Goal: Task Accomplishment & Management: Manage account settings

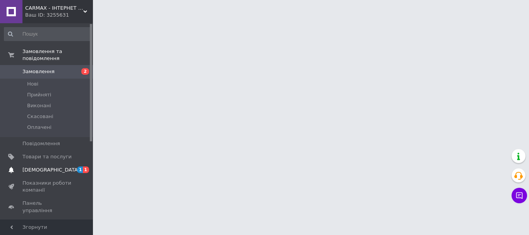
click at [38, 167] on link "Сповіщення 1 1" at bounding box center [47, 169] width 95 height 13
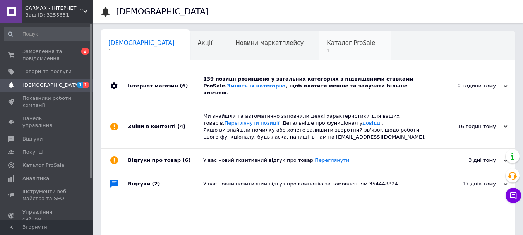
click at [327, 45] on span "Каталог ProSale" at bounding box center [351, 42] width 48 height 7
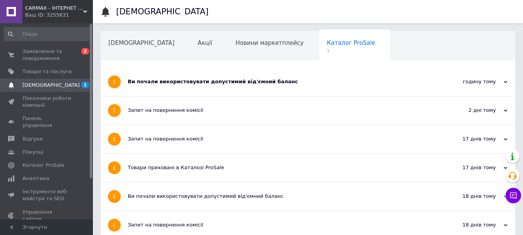
click at [162, 80] on div "Ви почали використовувати допустимий від'ємний баланс" at bounding box center [279, 81] width 302 height 7
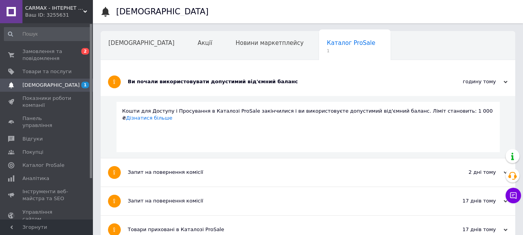
click at [33, 85] on span "[DEMOGRAPHIC_DATA]" at bounding box center [50, 85] width 57 height 7
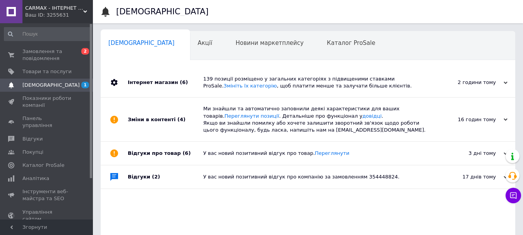
click at [275, 84] on div "139 позиції розміщено у загальних категоріях з підвищеними ставками ProSale. Зм…" at bounding box center [316, 82] width 227 height 14
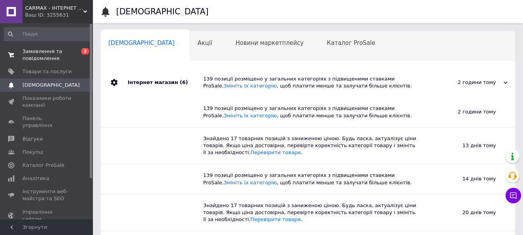
click at [37, 52] on span "Замовлення та повідомлення" at bounding box center [46, 55] width 49 height 14
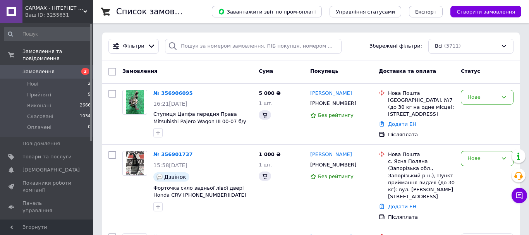
click at [41, 68] on span "Замовлення" at bounding box center [38, 71] width 32 height 7
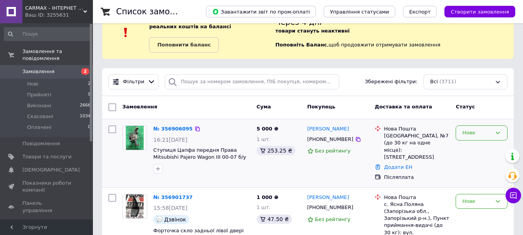
scroll to position [39, 0]
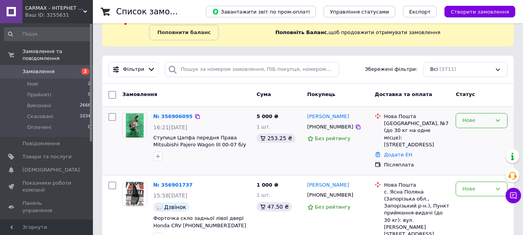
click at [469, 126] on div "Нове" at bounding box center [481, 120] width 52 height 15
click at [464, 135] on li "Прийнято" at bounding box center [481, 137] width 51 height 14
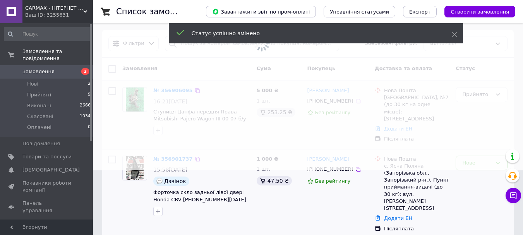
scroll to position [77, 0]
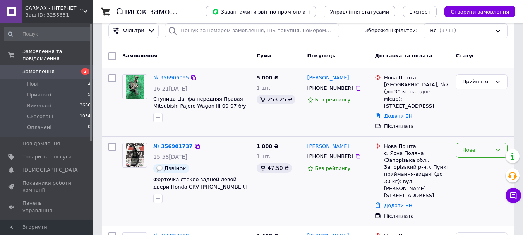
click at [466, 146] on div "Нове" at bounding box center [476, 150] width 29 height 8
click at [466, 159] on li "Прийнято" at bounding box center [481, 166] width 51 height 14
click at [38, 68] on span "Замовлення" at bounding box center [38, 71] width 32 height 7
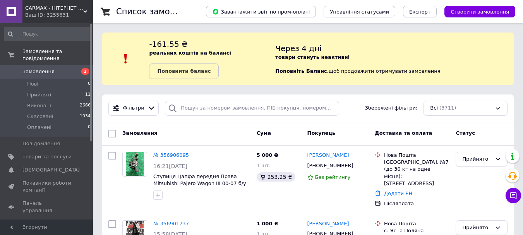
click at [39, 68] on span "Замовлення" at bounding box center [38, 71] width 32 height 7
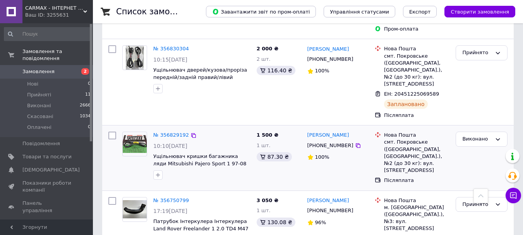
scroll to position [426, 0]
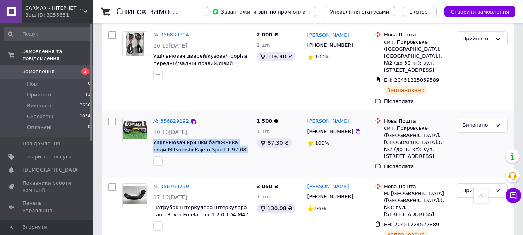
drag, startPoint x: 153, startPoint y: 89, endPoint x: 248, endPoint y: 99, distance: 95.7
click at [248, 115] on div "№ 356829192 10:10, 12.08.2025 Ущільнювач кришки багажника ляди Mitsubishi Pajer…" at bounding box center [201, 142] width 103 height 54
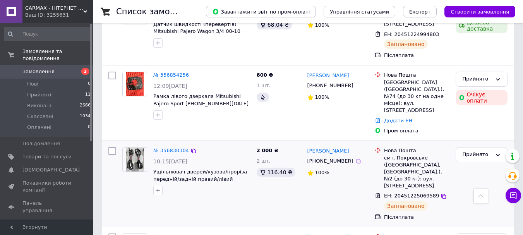
scroll to position [310, 0]
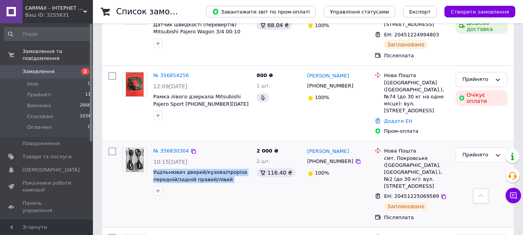
drag, startPoint x: 152, startPoint y: 127, endPoint x: 249, endPoint y: 138, distance: 97.4
click at [249, 144] on div "№ 356830304 10:15, 12.08.2025 Ущільнювач дверей/кузова/проріза передній/задній …" at bounding box center [201, 171] width 103 height 54
copy span "Ущільнювач дверей/кузова/проріза передній/задній правий/лівий Mitsubishi"
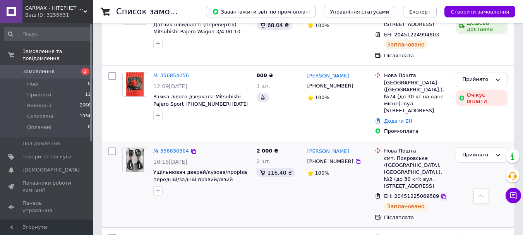
click at [440, 193] on icon at bounding box center [443, 196] width 6 height 6
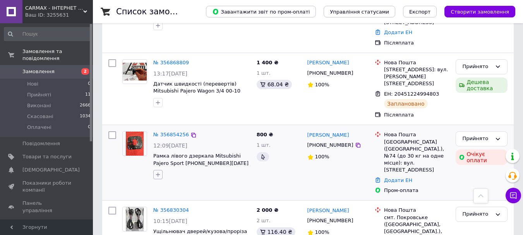
scroll to position [232, 0]
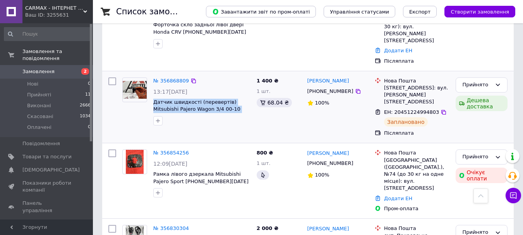
drag, startPoint x: 152, startPoint y: 77, endPoint x: 239, endPoint y: 91, distance: 88.2
click at [239, 91] on div "№ 356868809 13:17, 12.08.2025 Датчик швидкості (перевертів) Mitsubishi Pajero W…" at bounding box center [201, 101] width 103 height 54
drag, startPoint x: 221, startPoint y: 89, endPoint x: 213, endPoint y: 84, distance: 9.6
copy div "Датчик швидкості (перевертів) Mitsubishi Pajero Wagon 3/4 00-10 G4T07071"
click at [440, 109] on icon at bounding box center [443, 112] width 6 height 6
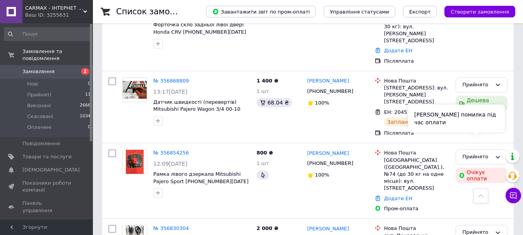
click at [469, 127] on div "Сталася помилка під час оплати" at bounding box center [456, 118] width 97 height 28
click at [495, 154] on icon at bounding box center [498, 157] width 6 height 6
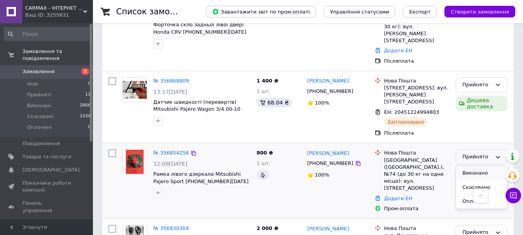
click at [478, 166] on li "Виконано" at bounding box center [481, 173] width 51 height 14
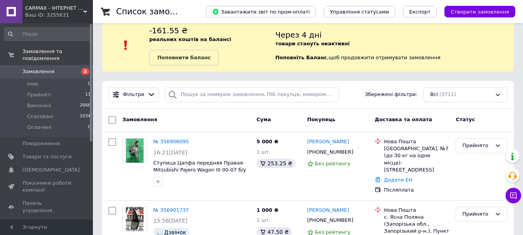
scroll to position [0, 0]
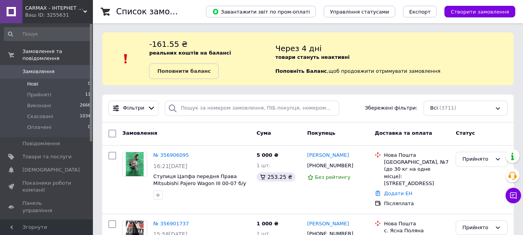
click at [38, 79] on li "Нові 0" at bounding box center [47, 84] width 95 height 11
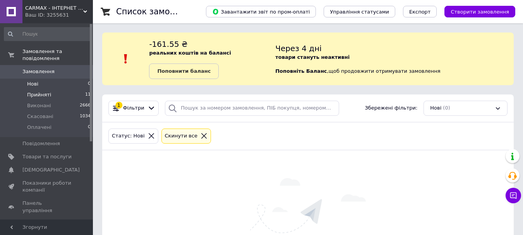
click at [31, 91] on span "Прийняті" at bounding box center [39, 94] width 24 height 7
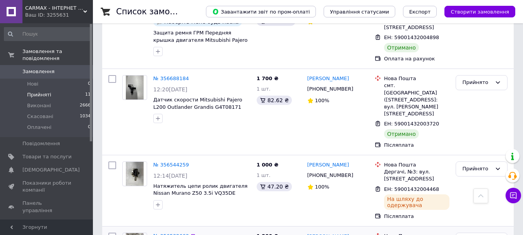
scroll to position [645, 0]
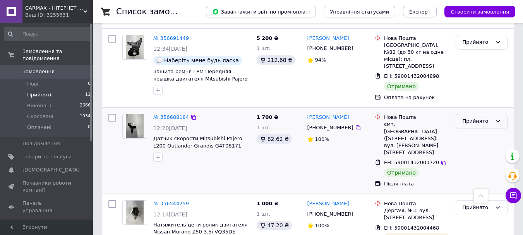
click at [469, 117] on div "Прийнято" at bounding box center [476, 121] width 29 height 8
click at [468, 130] on li "Виконано" at bounding box center [481, 137] width 51 height 14
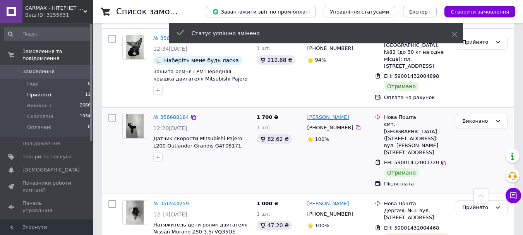
click at [320, 114] on link "[PERSON_NAME]" at bounding box center [328, 117] width 42 height 7
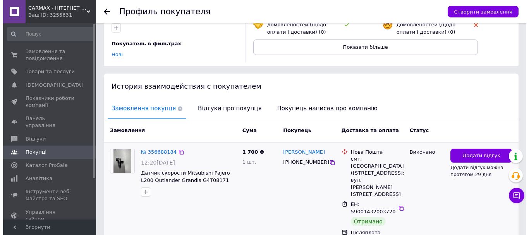
scroll to position [130, 0]
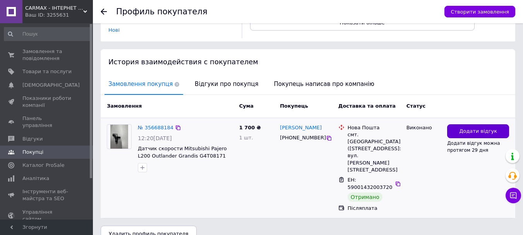
click at [465, 130] on span "Додати відгук" at bounding box center [478, 131] width 38 height 7
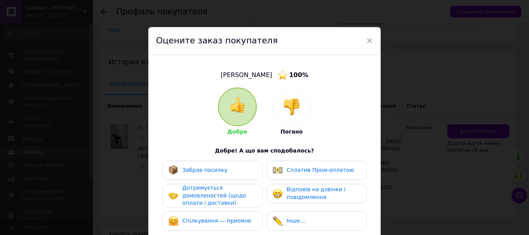
click at [213, 171] on span "Забрав посилку" at bounding box center [204, 170] width 45 height 6
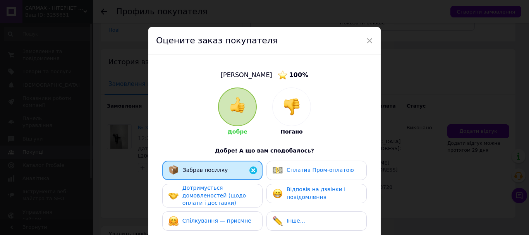
click at [195, 199] on span "Дотримується домовленостей (щодо оплати і доставки)" at bounding box center [213, 195] width 63 height 21
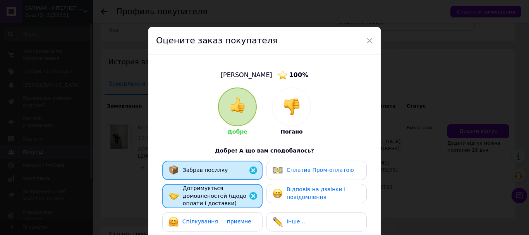
click at [199, 224] on span "Спілкування — приємне" at bounding box center [216, 221] width 69 height 6
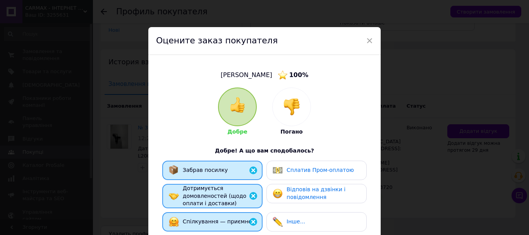
click at [286, 189] on span "Відповів на дзвінки і повідомлення" at bounding box center [315, 193] width 59 height 14
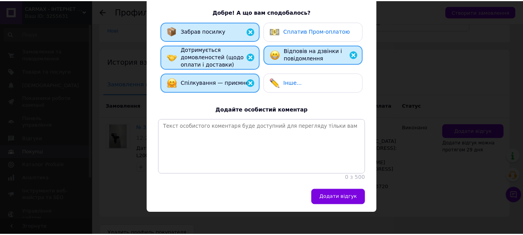
scroll to position [150, 0]
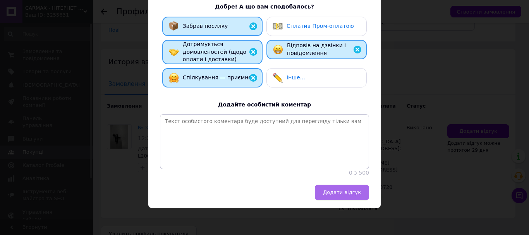
click at [350, 196] on button "Додати відгук" at bounding box center [342, 192] width 54 height 15
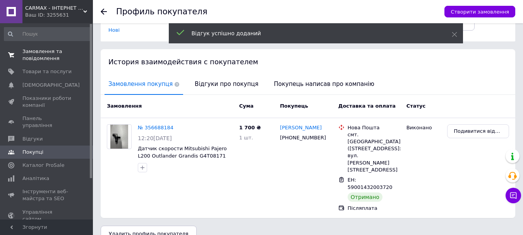
click at [24, 52] on span "Замовлення та повідомлення" at bounding box center [46, 55] width 49 height 14
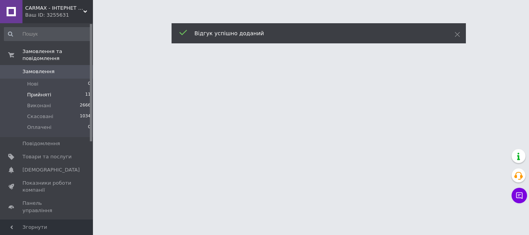
click at [37, 91] on span "Прийняті" at bounding box center [39, 94] width 24 height 7
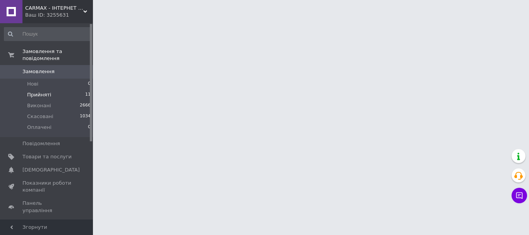
click at [29, 91] on span "Прийняті" at bounding box center [39, 94] width 24 height 7
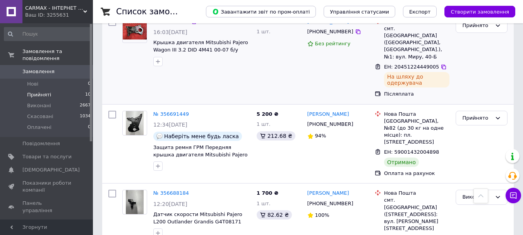
scroll to position [580, 0]
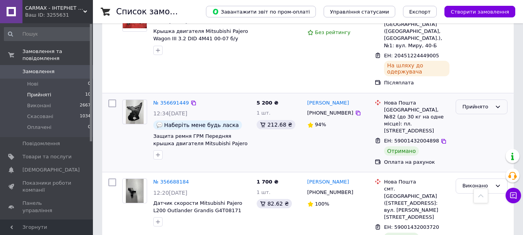
click at [466, 103] on div "Прийнято" at bounding box center [476, 107] width 29 height 8
click at [480, 116] on li "Виконано" at bounding box center [481, 123] width 51 height 14
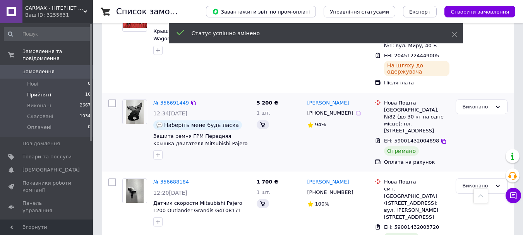
click at [318, 99] on link "[PERSON_NAME]" at bounding box center [328, 102] width 42 height 7
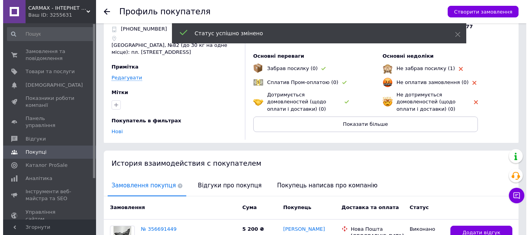
scroll to position [123, 0]
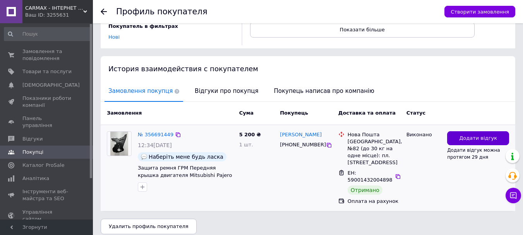
click at [470, 131] on button "Додати відгук" at bounding box center [478, 138] width 62 height 14
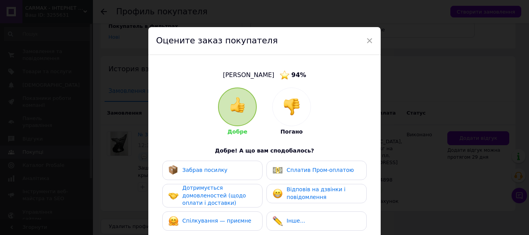
click at [215, 176] on div "Забрав посилку" at bounding box center [212, 170] width 100 height 19
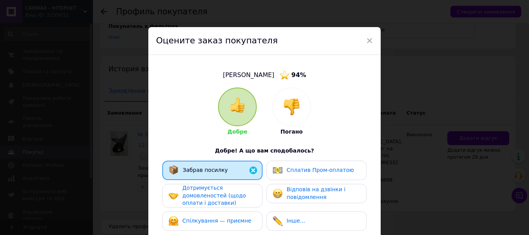
click at [209, 200] on span "Дотримується домовленостей (щодо оплати і доставки)" at bounding box center [213, 195] width 63 height 21
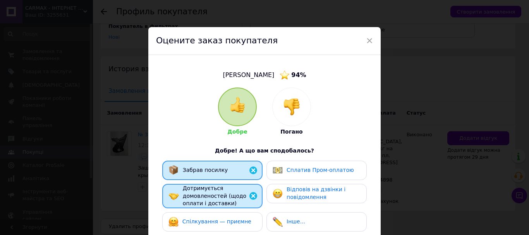
click at [207, 222] on span "Спілкування — приємне" at bounding box center [216, 221] width 69 height 6
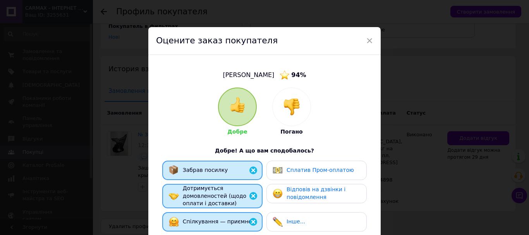
click at [317, 195] on span "Відповів на дзвінки і повідомлення" at bounding box center [315, 193] width 59 height 14
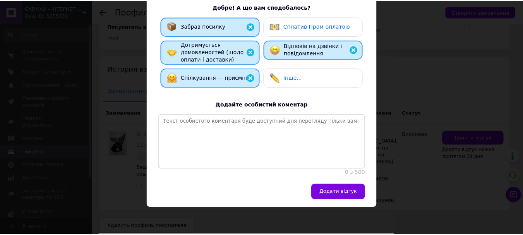
scroll to position [150, 0]
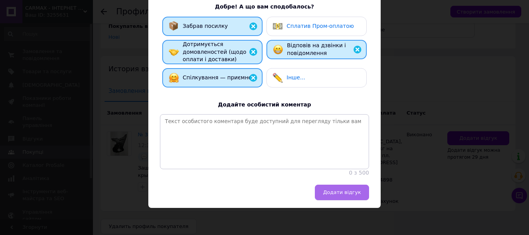
click at [349, 195] on span "Додати відгук" at bounding box center [342, 192] width 38 height 6
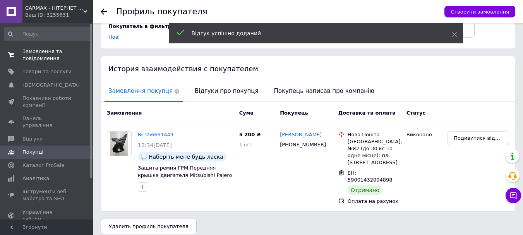
click at [31, 53] on span "Замовлення та повідомлення" at bounding box center [46, 55] width 49 height 14
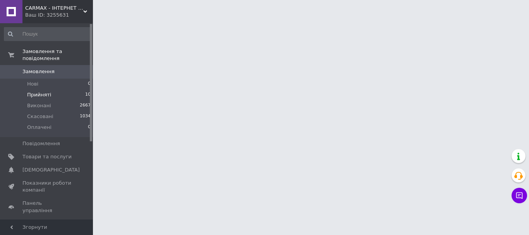
click at [39, 91] on span "Прийняті" at bounding box center [39, 94] width 24 height 7
click at [36, 91] on span "Прийняті" at bounding box center [39, 94] width 24 height 7
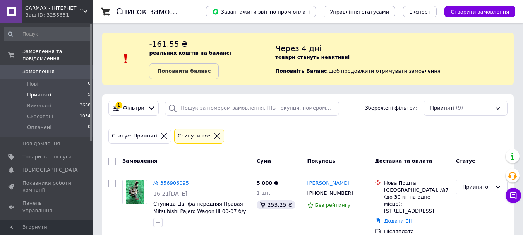
click at [29, 91] on span "Прийняті" at bounding box center [39, 94] width 24 height 7
click at [31, 80] on span "Нові" at bounding box center [32, 83] width 11 height 7
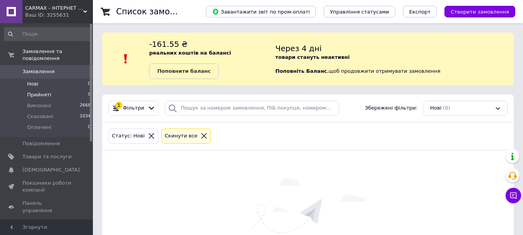
click at [27, 91] on span "Прийняті" at bounding box center [39, 94] width 24 height 7
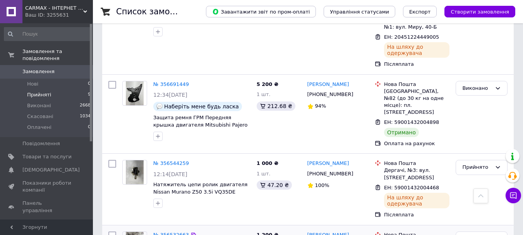
scroll to position [611, 0]
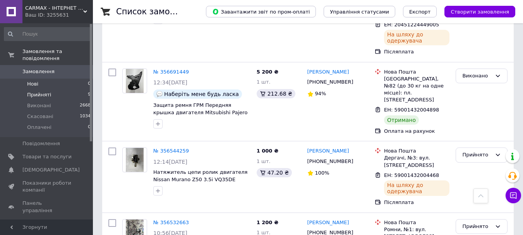
click at [44, 79] on li "Нові 0" at bounding box center [47, 84] width 95 height 11
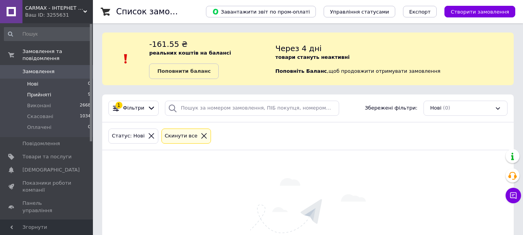
click at [36, 91] on span "Прийняті" at bounding box center [39, 94] width 24 height 7
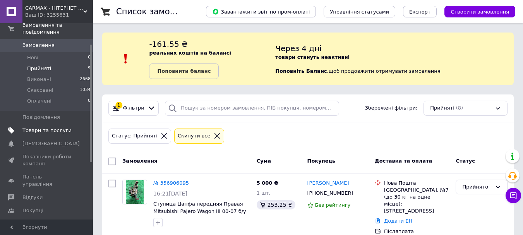
scroll to position [39, 0]
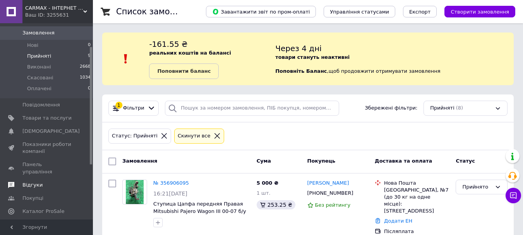
click at [26, 181] on span "Відгуки" at bounding box center [32, 184] width 20 height 7
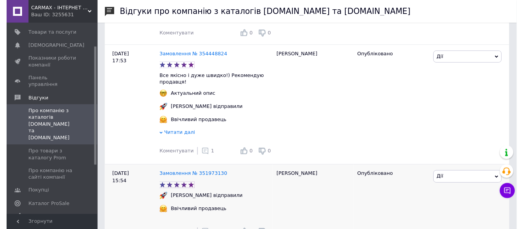
scroll to position [232, 0]
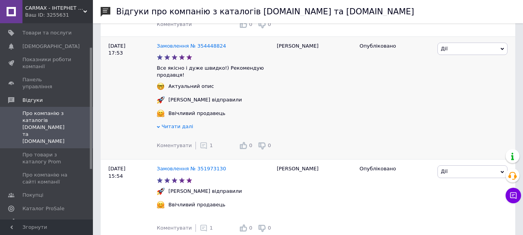
click at [200, 148] on use at bounding box center [203, 145] width 7 height 7
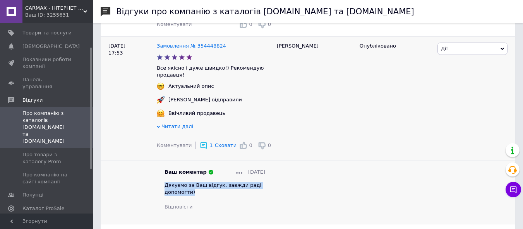
drag, startPoint x: 165, startPoint y: 187, endPoint x: 192, endPoint y: 195, distance: 27.9
click at [192, 195] on div "Дякуємо за Ваш відгук, завжди раді допомогти)" at bounding box center [214, 189] width 101 height 14
copy span "Дякуємо за Ваш відгук, завжди раді допомогти)"
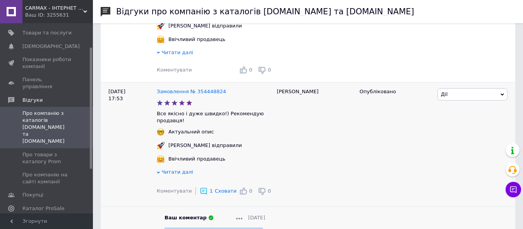
scroll to position [116, 0]
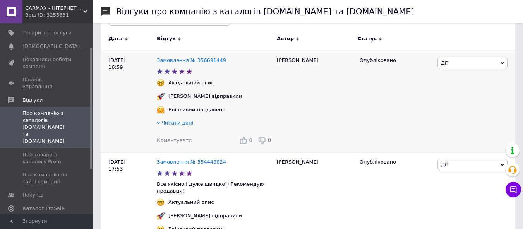
click at [166, 140] on span "Коментувати" at bounding box center [174, 140] width 35 height 6
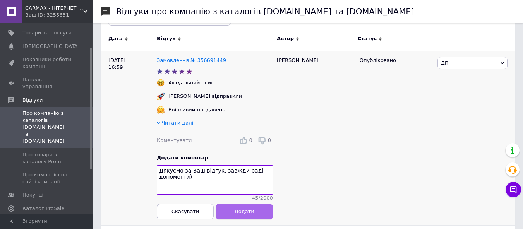
type textarea "Дякуємо за Ваш відгук, завжди раді допомогти)"
click at [238, 214] on span "Додати" at bounding box center [245, 212] width 20 height 6
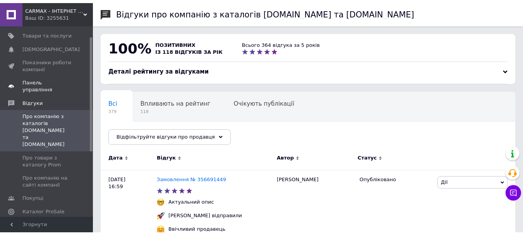
scroll to position [0, 0]
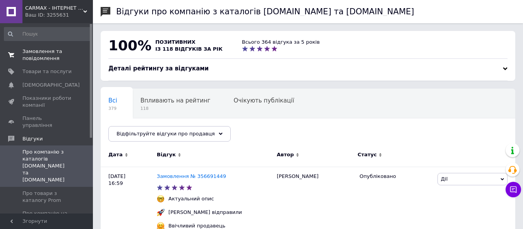
click at [36, 63] on link "Замовлення та повідомлення 0 0" at bounding box center [47, 55] width 95 height 20
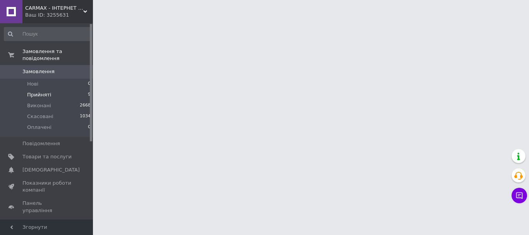
click at [30, 91] on span "Прийняті" at bounding box center [39, 94] width 24 height 7
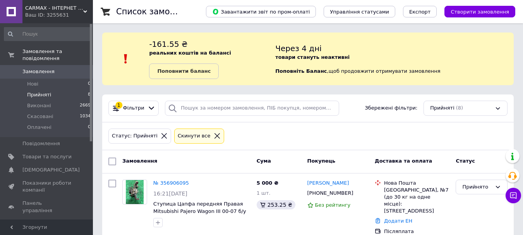
click at [44, 91] on span "Прийняті" at bounding box center [39, 94] width 24 height 7
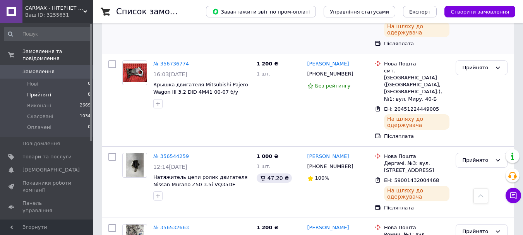
scroll to position [539, 0]
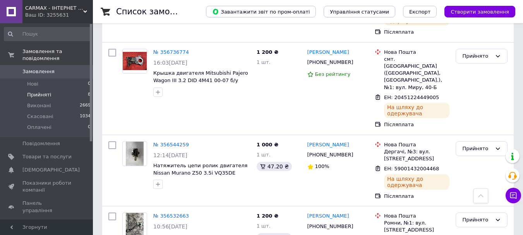
click at [26, 220] on span "Відгуки" at bounding box center [32, 223] width 20 height 7
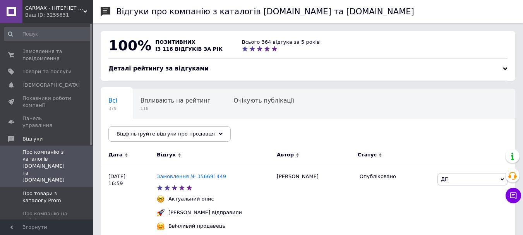
click at [33, 190] on span "Про товари з каталогу Prom" at bounding box center [46, 197] width 49 height 14
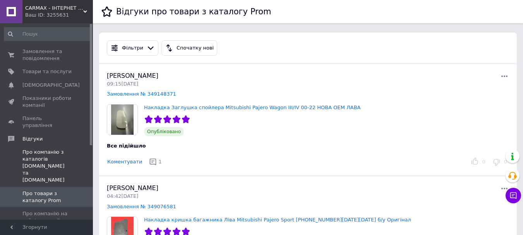
click at [37, 163] on span "Про компанію з каталогів [DOMAIN_NAME] та [DOMAIN_NAME]" at bounding box center [46, 166] width 49 height 35
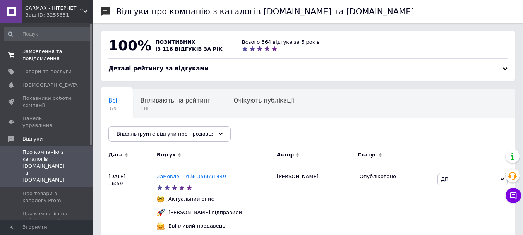
click at [25, 53] on span "Замовлення та повідомлення" at bounding box center [46, 55] width 49 height 14
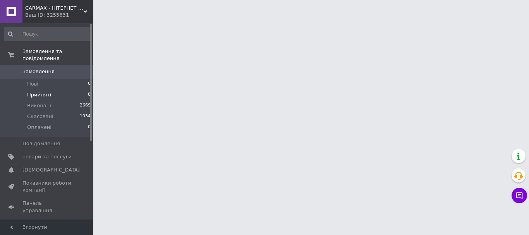
click at [48, 89] on li "Прийняті 8" at bounding box center [47, 94] width 95 height 11
click at [49, 79] on li "Нові 0" at bounding box center [47, 84] width 95 height 11
click at [43, 91] on span "Прийняті" at bounding box center [39, 94] width 24 height 7
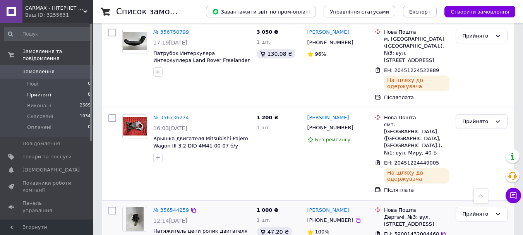
scroll to position [532, 0]
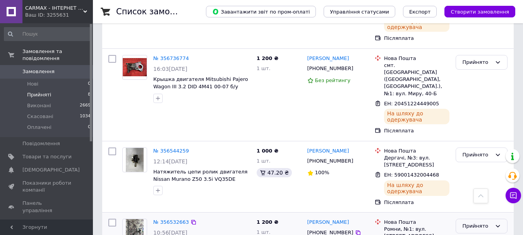
click at [471, 222] on div "Прийнято" at bounding box center [476, 226] width 29 height 8
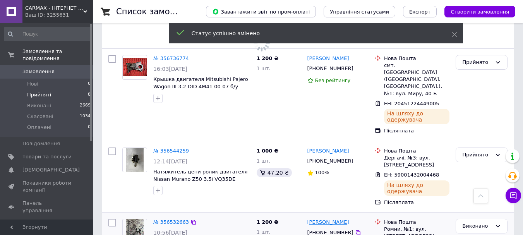
click at [324, 219] on link "[PERSON_NAME]" at bounding box center [328, 222] width 42 height 7
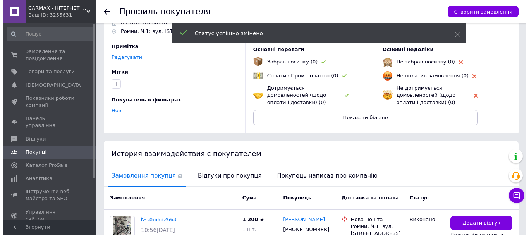
scroll to position [113, 0]
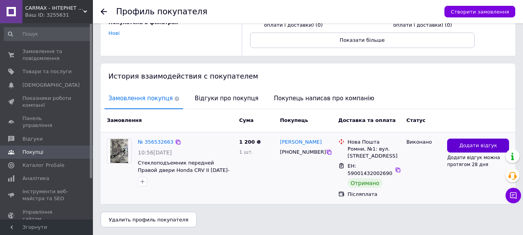
click at [455, 149] on button "Додати відгук" at bounding box center [478, 146] width 62 height 14
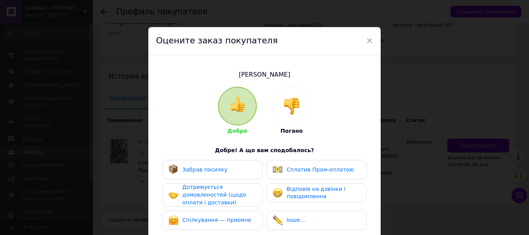
click at [217, 174] on div "Забрав посилку" at bounding box center [197, 169] width 59 height 10
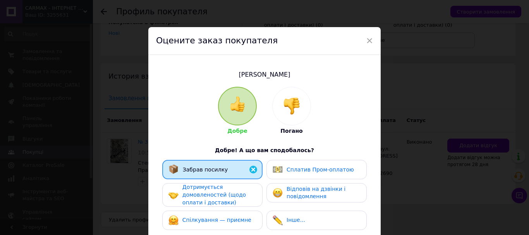
click at [207, 196] on span "Дотримується домовленостей (щодо оплати і доставки)" at bounding box center [213, 194] width 63 height 21
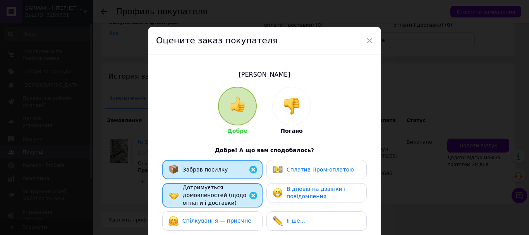
click at [207, 219] on span "Спілкування — приємне" at bounding box center [216, 220] width 69 height 6
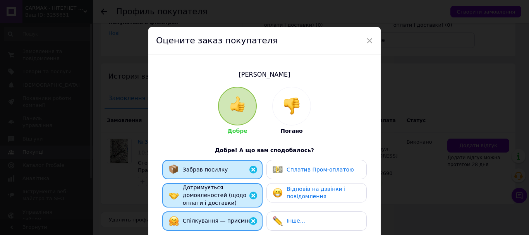
click at [284, 195] on div "Відповів на дзвінки і повідомлення" at bounding box center [315, 192] width 87 height 15
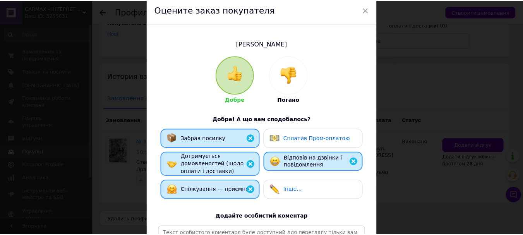
scroll to position [116, 0]
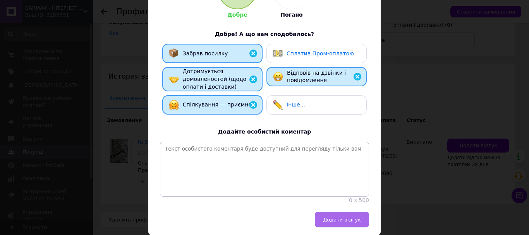
click at [339, 227] on button "Додати відгук" at bounding box center [342, 219] width 54 height 15
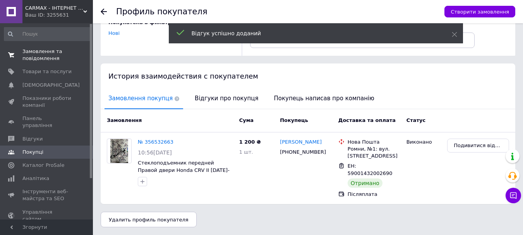
click at [32, 54] on span "Замовлення та повідомлення" at bounding box center [46, 55] width 49 height 14
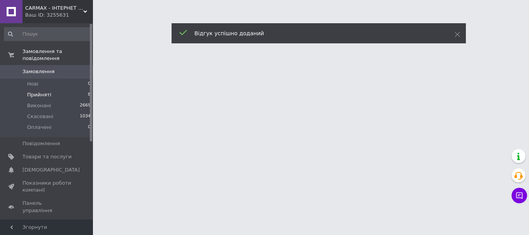
click at [36, 91] on span "Прийняті" at bounding box center [39, 94] width 24 height 7
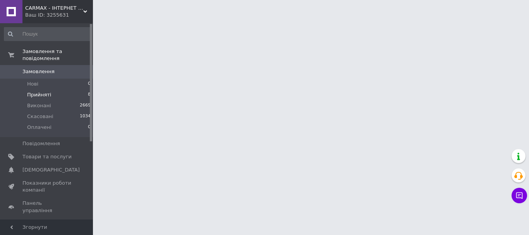
click at [36, 91] on span "Прийняті" at bounding box center [39, 94] width 24 height 7
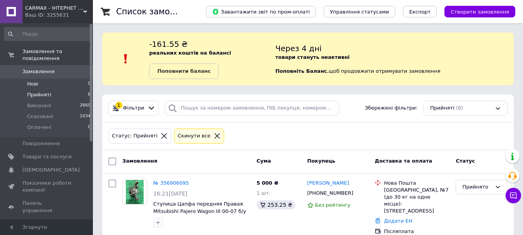
click at [42, 79] on li "Нові 0" at bounding box center [47, 84] width 95 height 11
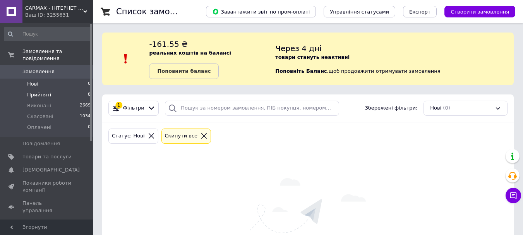
click at [38, 91] on span "Прийняті" at bounding box center [39, 94] width 24 height 7
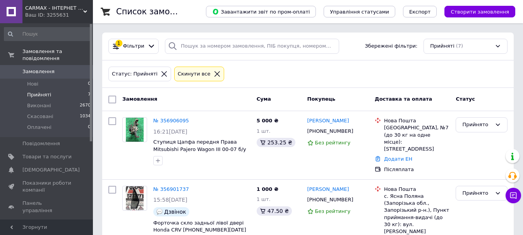
click at [49, 89] on li "Прийняті 7" at bounding box center [47, 94] width 95 height 11
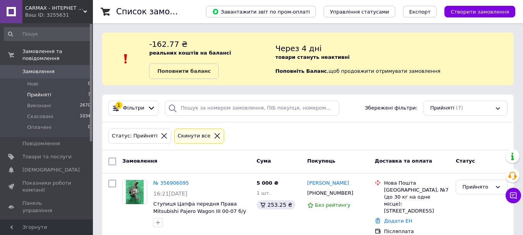
click at [34, 91] on span "Прийняті" at bounding box center [39, 94] width 24 height 7
click at [57, 79] on li "Нові 0" at bounding box center [47, 84] width 95 height 11
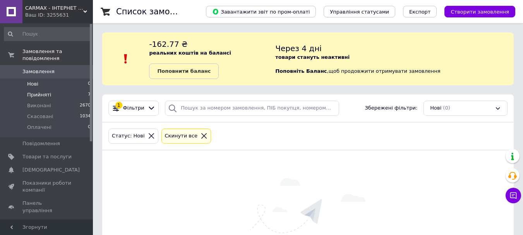
click at [42, 91] on span "Прийняті" at bounding box center [39, 94] width 24 height 7
